Goal: Transaction & Acquisition: Purchase product/service

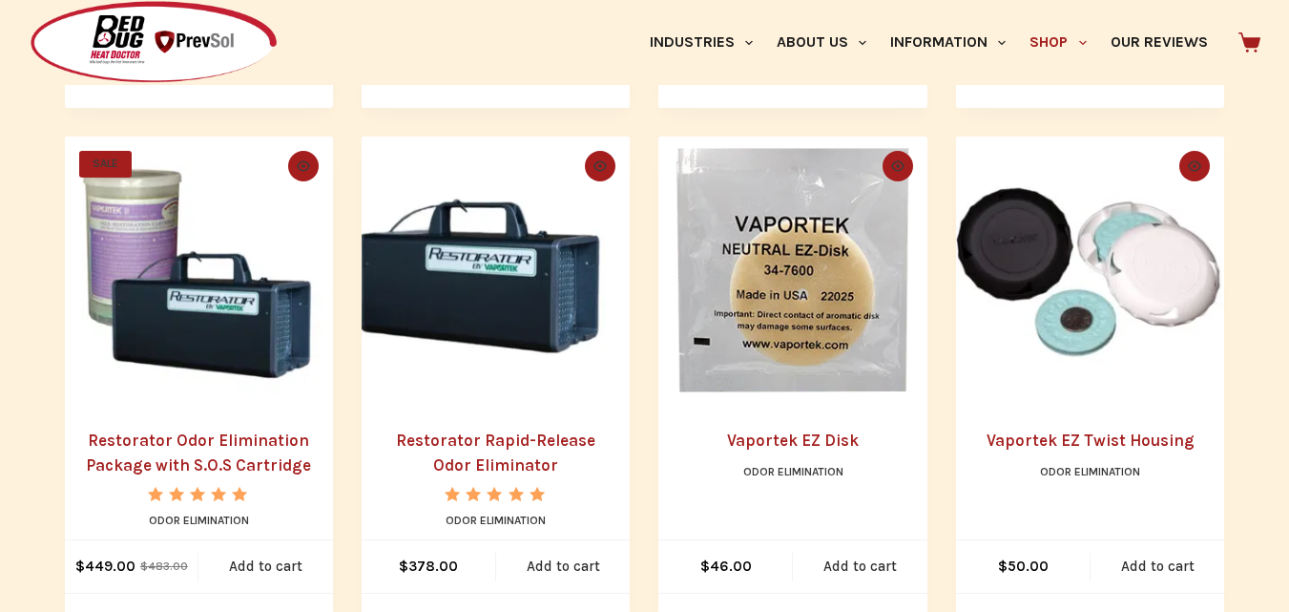
scroll to position [1245, 0]
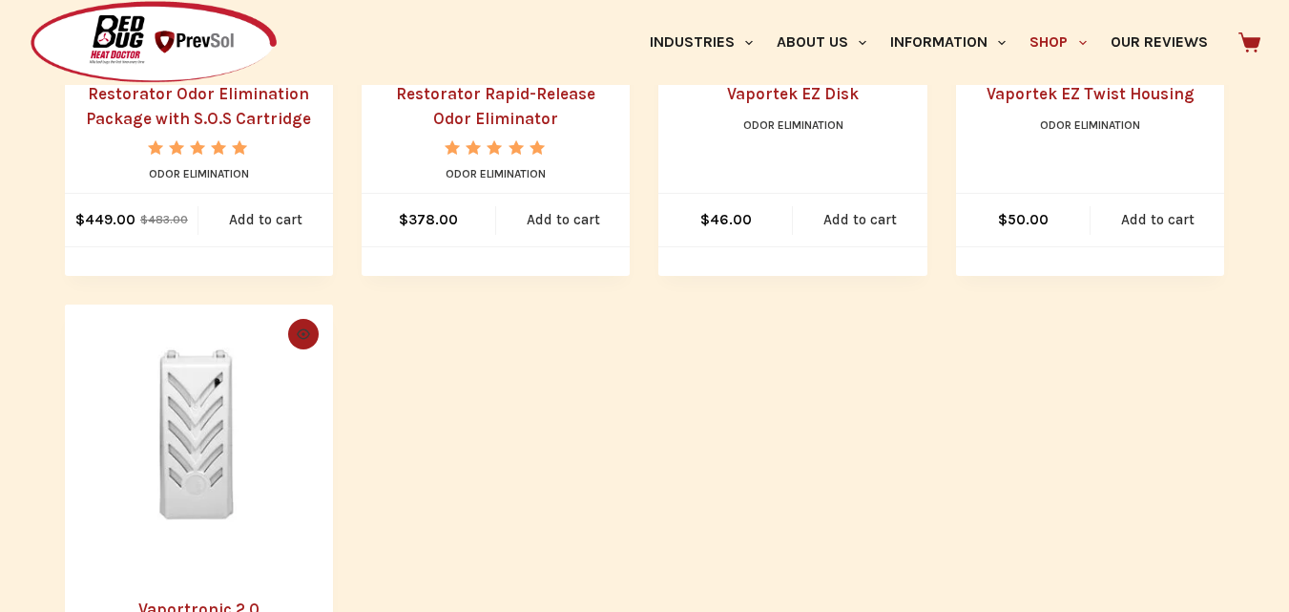
click at [138, 608] on link "Vaportronic 2.0" at bounding box center [198, 608] width 121 height 19
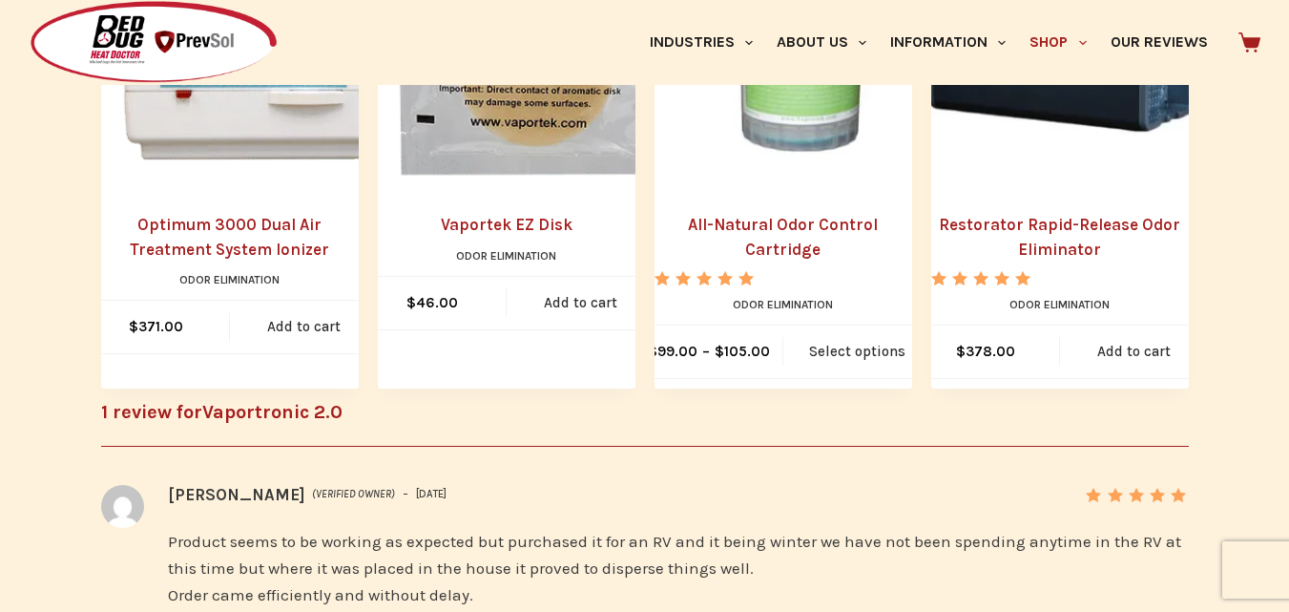
scroll to position [1293, 0]
